Goal: Task Accomplishment & Management: Complete application form

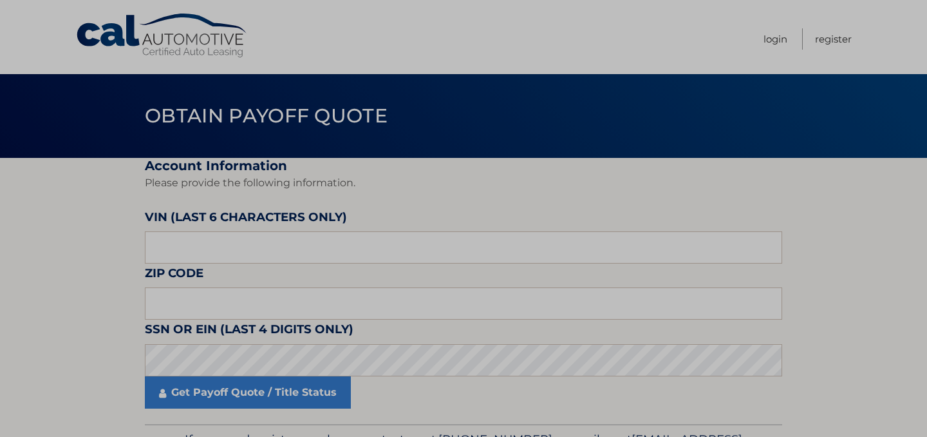
click at [282, 223] on label "VIN (last 6 characters only)" at bounding box center [246, 219] width 202 height 24
click at [282, 229] on label "VIN (last 6 characters only)" at bounding box center [246, 219] width 202 height 24
click at [282, 233] on input "text" at bounding box center [463, 247] width 637 height 32
click at [225, 314] on input "text" at bounding box center [463, 303] width 637 height 32
type input "10308"
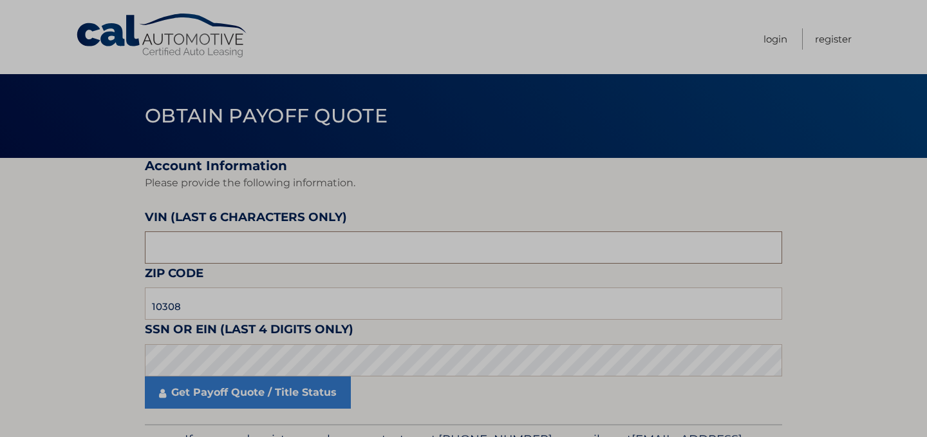
click at [408, 245] on input "text" at bounding box center [463, 247] width 637 height 32
type input "096410"
click at [419, 178] on p "Please provide the following information." at bounding box center [463, 183] width 637 height 18
